Goal: Task Accomplishment & Management: Complete application form

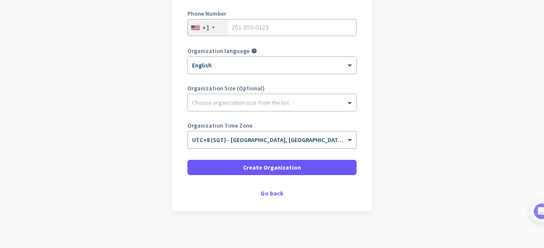
scroll to position [158, 0]
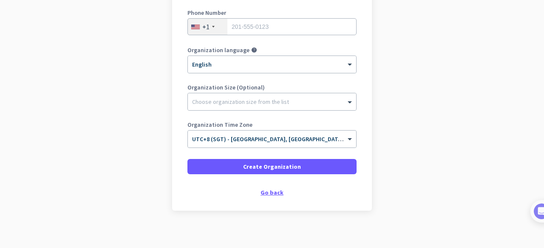
click at [274, 190] on div "Go back" at bounding box center [271, 193] width 169 height 6
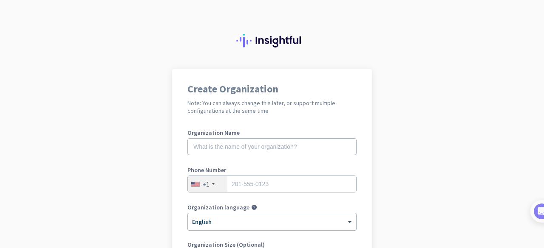
scroll to position [162, 0]
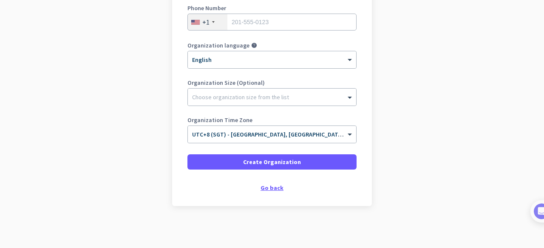
click at [268, 192] on div "Create Organization Note: You can always change this later, or support multiple…" at bounding box center [272, 57] width 200 height 300
click at [268, 187] on div "Go back" at bounding box center [271, 188] width 169 height 6
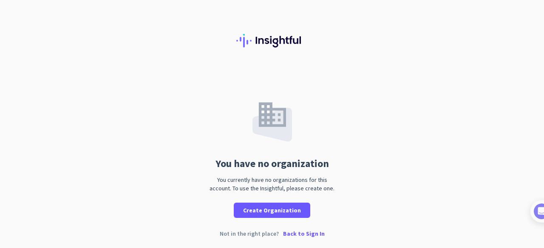
click at [290, 231] on p "Back to Sign In" at bounding box center [304, 234] width 42 height 6
